Goal: Navigation & Orientation: Find specific page/section

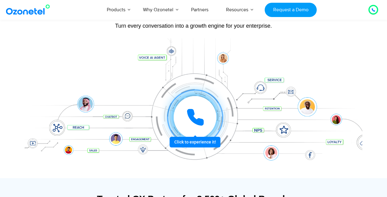
scroll to position [62, 0]
click at [193, 110] on icon at bounding box center [195, 117] width 15 height 15
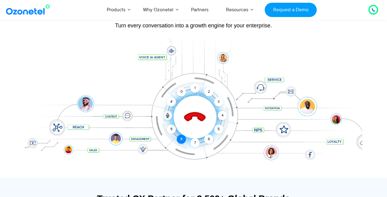
click at [182, 138] on div "8" at bounding box center [181, 139] width 9 height 9
click at [202, 119] on icon at bounding box center [194, 117] width 21 height 21
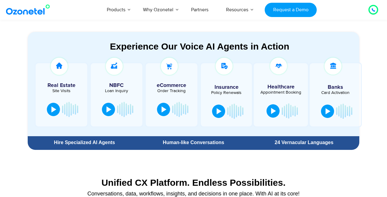
scroll to position [323, 0]
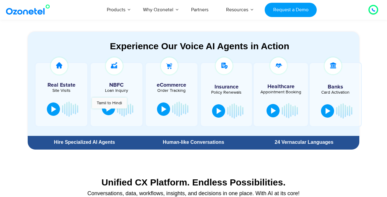
click at [107, 112] on button at bounding box center [108, 108] width 13 height 13
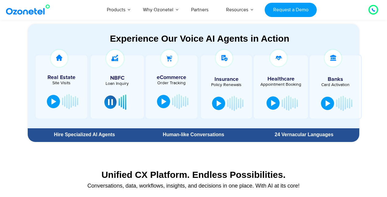
scroll to position [331, 0]
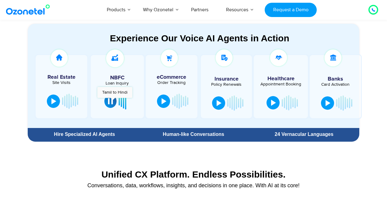
click at [113, 101] on div at bounding box center [110, 101] width 5 height 6
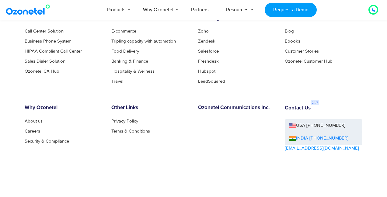
scroll to position [3271, 0]
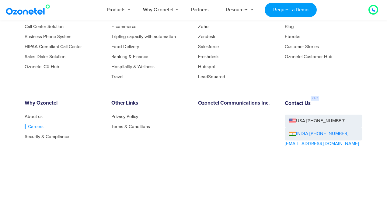
click at [33, 127] on link "Careers" at bounding box center [34, 126] width 19 height 5
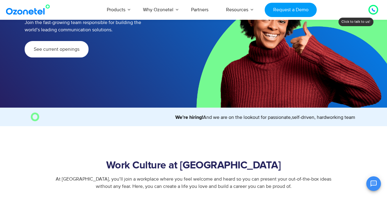
scroll to position [90, 0]
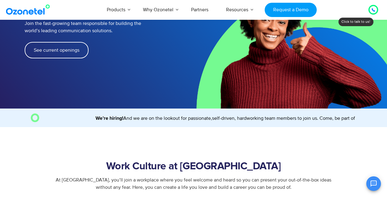
click at [43, 42] on link "See current openings" at bounding box center [57, 50] width 64 height 16
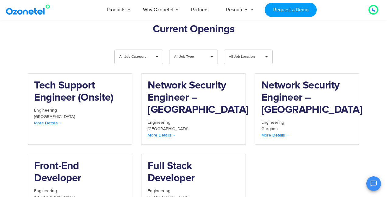
scroll to position [649, 0]
